Goal: Information Seeking & Learning: Learn about a topic

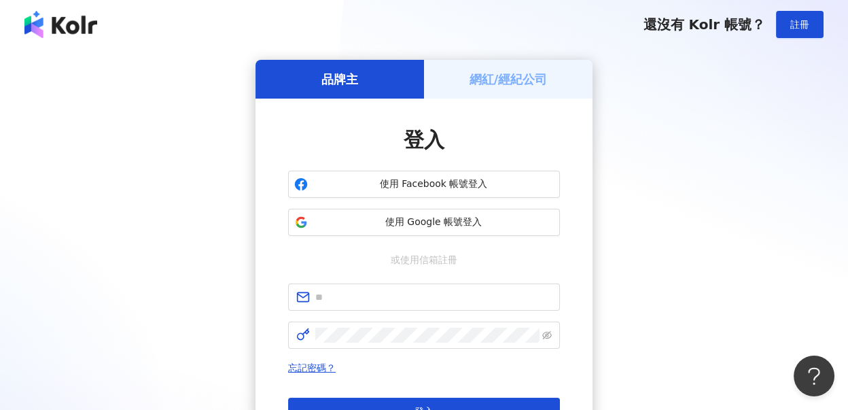
click at [833, 249] on div "品牌主 網紅/經紀公司 登入 使用 Facebook 帳號登入 使用 Google 帳號登入 或使用信箱註冊 忘記密碼？ 登入 還沒有 Kolr 帳號？ 立即…" at bounding box center [424, 269] width 848 height 441
click at [369, 291] on input "text" at bounding box center [433, 297] width 237 height 15
click at [370, 291] on input "text" at bounding box center [433, 297] width 237 height 15
type input "**********"
click button "登入" at bounding box center [424, 411] width 272 height 27
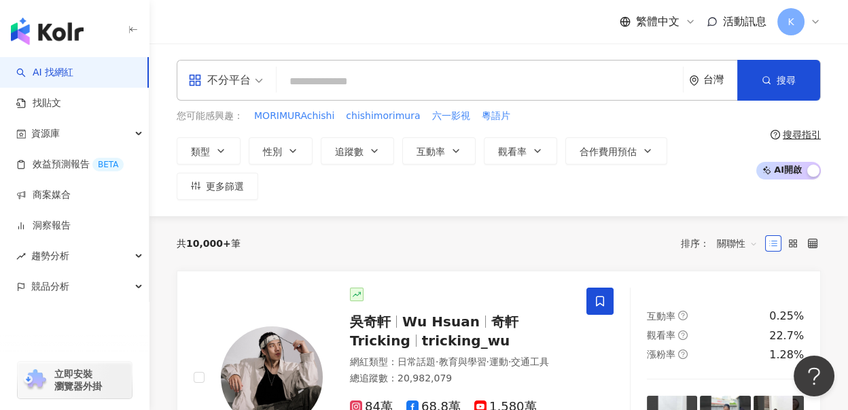
drag, startPoint x: 353, startPoint y: 65, endPoint x: 357, endPoint y: 72, distance: 7.9
click at [353, 65] on div "不分平台 台灣 搜尋" at bounding box center [499, 80] width 644 height 41
click at [358, 72] on input "search" at bounding box center [480, 82] width 396 height 26
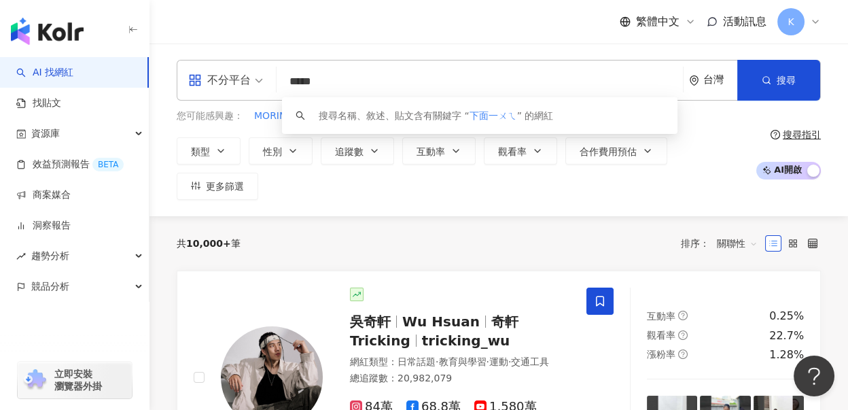
type input "****"
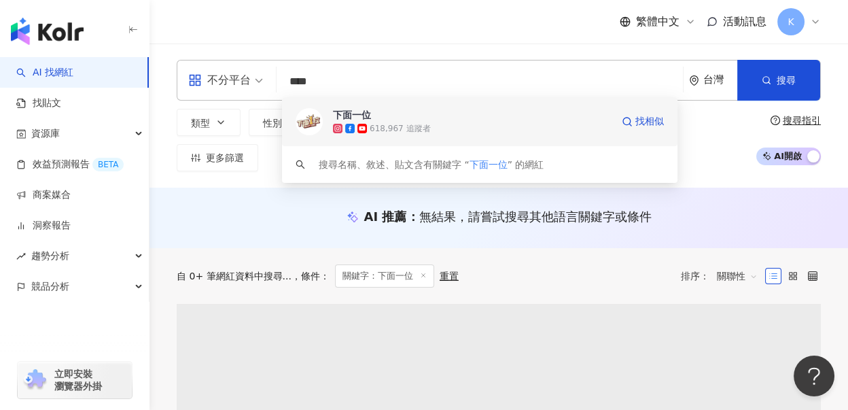
click at [413, 124] on div "618,967 追蹤者" at bounding box center [400, 129] width 60 height 12
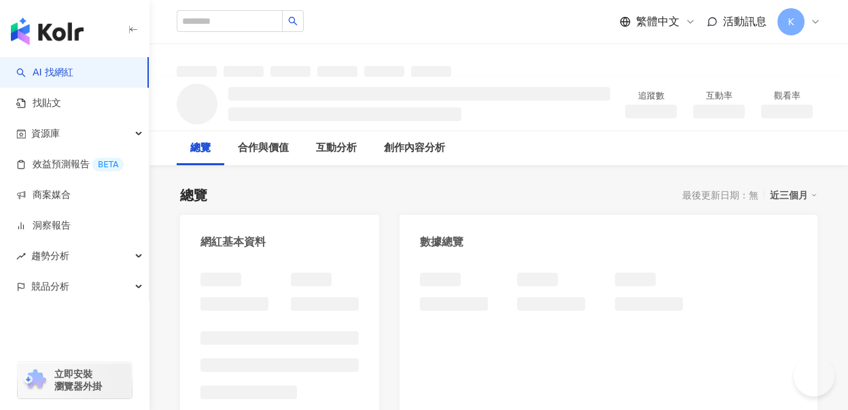
click at [816, 243] on div "數據總覽" at bounding box center [609, 237] width 418 height 44
click at [805, 281] on div at bounding box center [609, 406] width 418 height 295
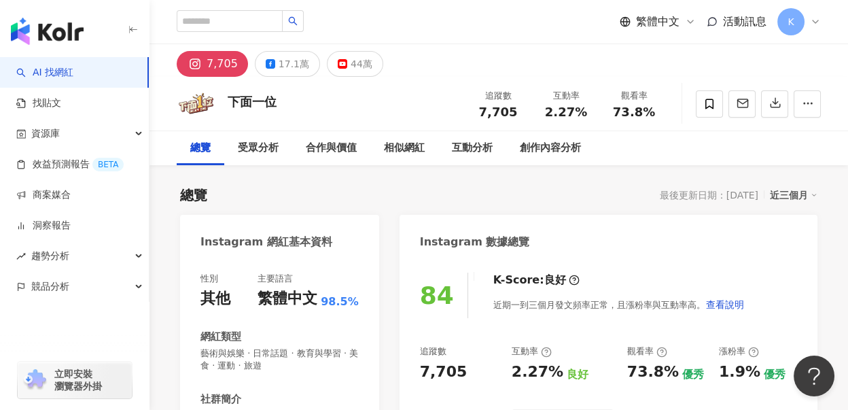
drag, startPoint x: 650, startPoint y: 111, endPoint x: 646, endPoint y: 136, distance: 25.5
click at [645, 137] on div "下面一位 追蹤數 7,705 互動率 2.27% 觀看率 73.8% 總覽 受眾分析 合作與價值 相似網紅 互動分析 創作內容分析" at bounding box center [499, 121] width 699 height 88
click at [646, 136] on div "總覽 受眾分析 合作與價值 相似網紅 互動分析 創作內容分析" at bounding box center [499, 148] width 644 height 34
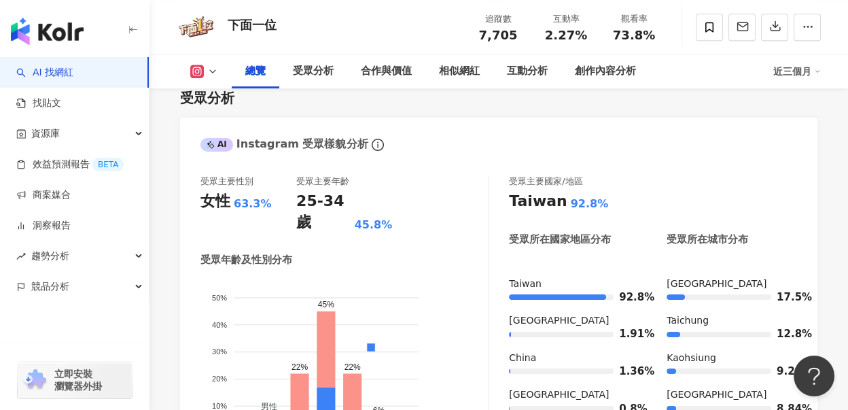
scroll to position [1384, 0]
